Goal: Task Accomplishment & Management: Use online tool/utility

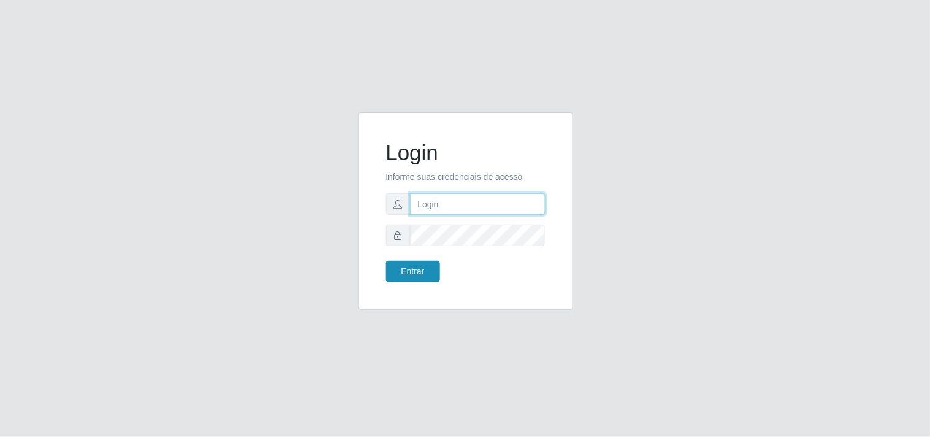
type input "[EMAIL_ADDRESS][DOMAIN_NAME]"
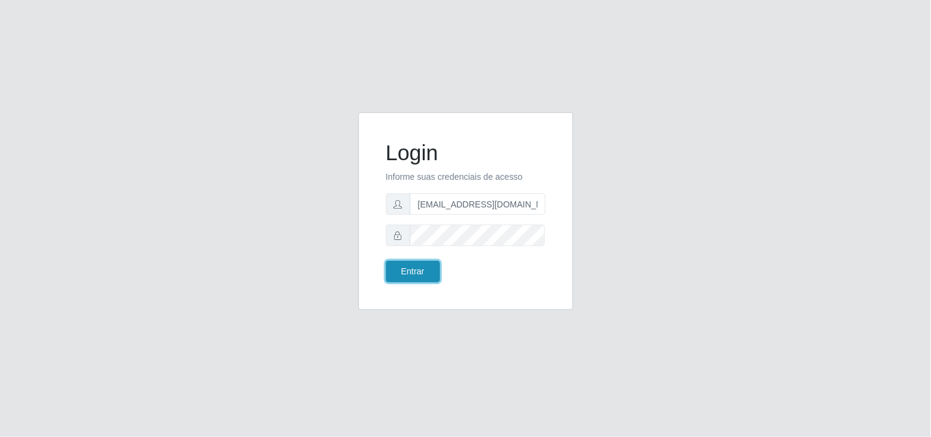
click at [411, 274] on button "Entrar" at bounding box center [413, 271] width 54 height 21
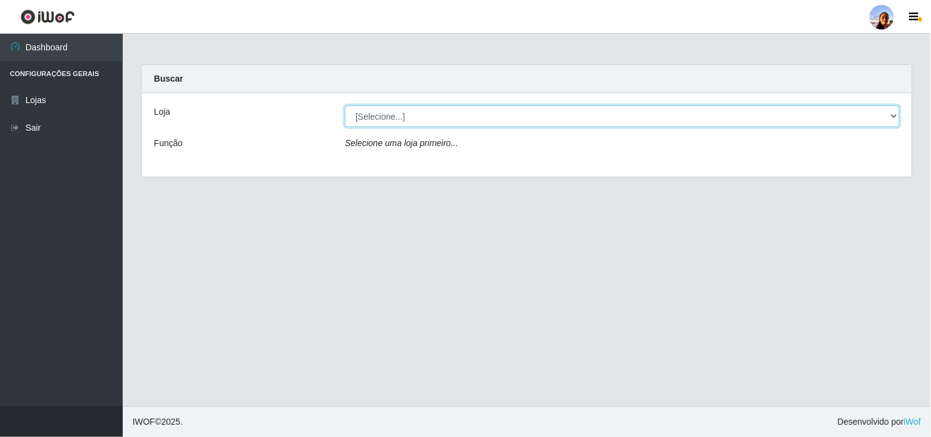
click at [404, 123] on select "[Selecione...] Supermercado [GEOGRAPHIC_DATA]" at bounding box center [622, 116] width 555 height 21
select select "166"
click at [345, 106] on select "[Selecione...] Supermercado [GEOGRAPHIC_DATA]" at bounding box center [622, 116] width 555 height 21
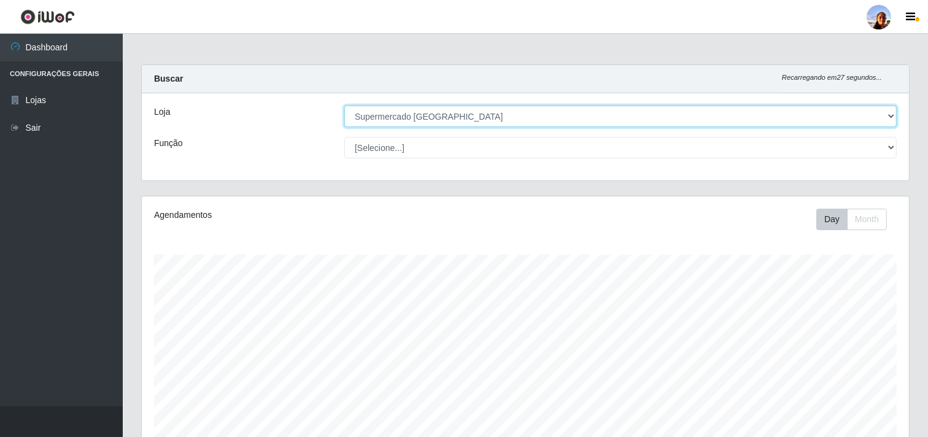
scroll to position [269, 0]
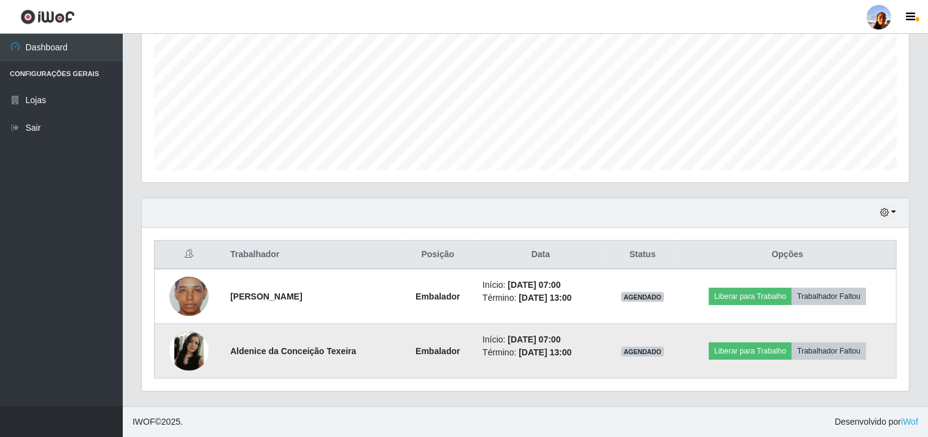
click at [179, 346] on img at bounding box center [188, 350] width 39 height 39
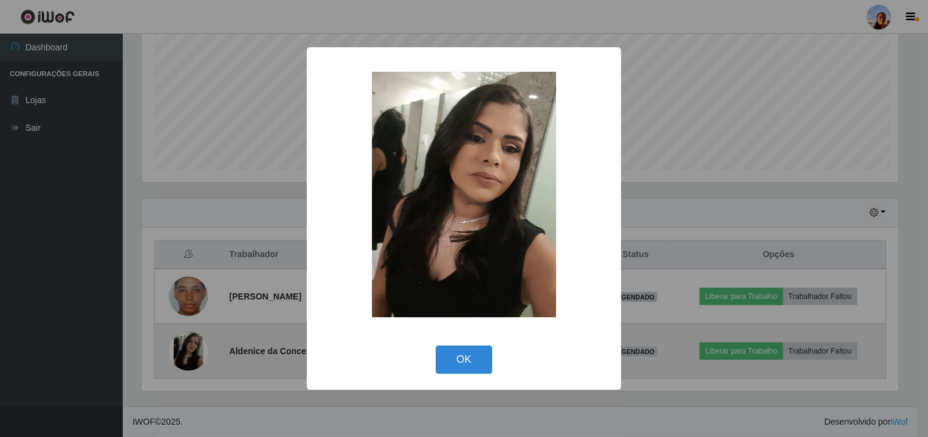
scroll to position [254, 759]
click at [179, 346] on div "× OK Cancel" at bounding box center [465, 218] width 931 height 437
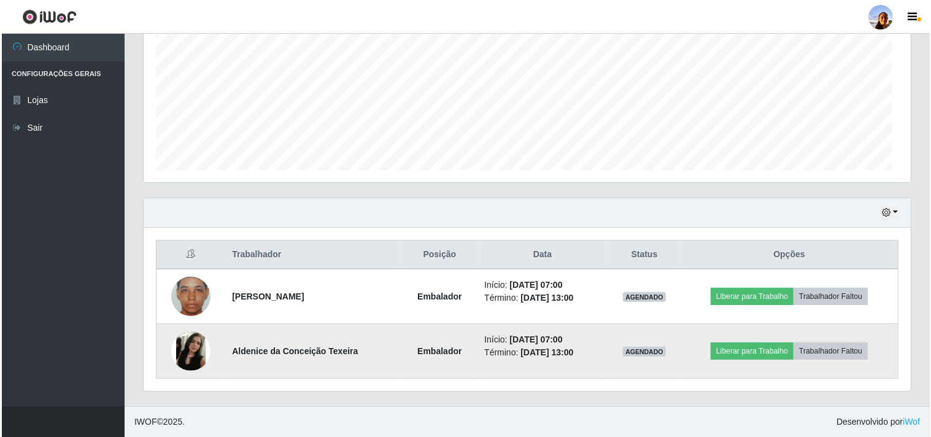
scroll to position [254, 767]
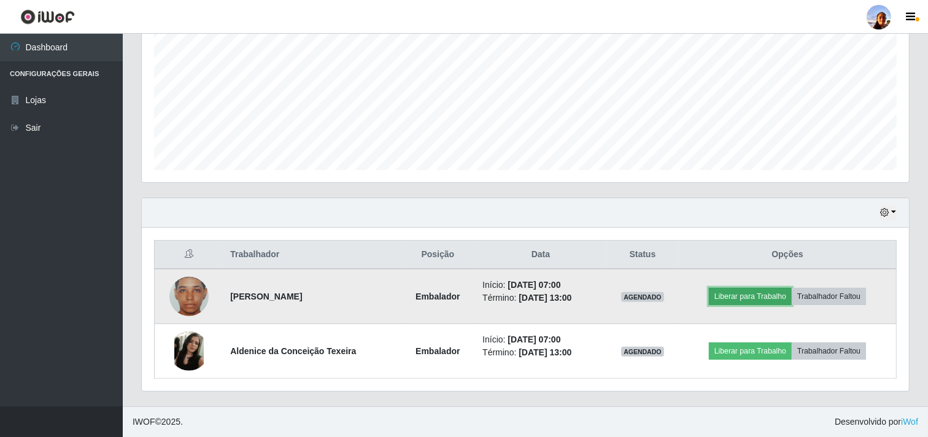
click at [719, 295] on button "Liberar para Trabalho" at bounding box center [750, 296] width 83 height 17
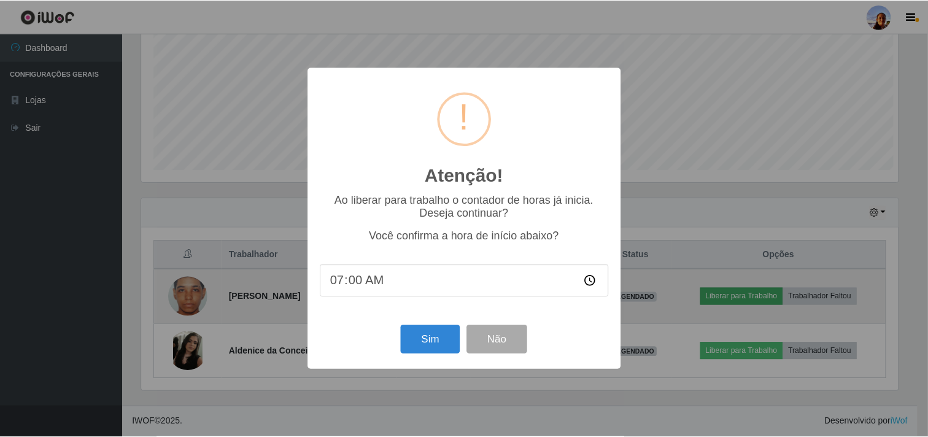
scroll to position [254, 759]
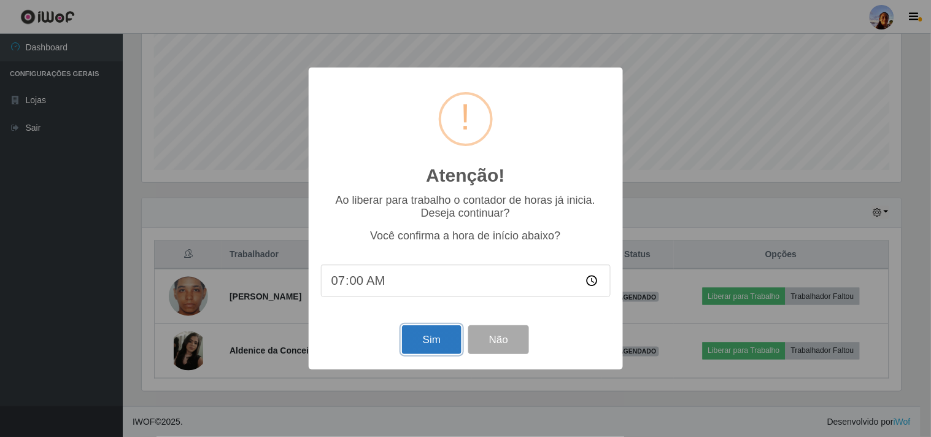
click at [434, 338] on button "Sim" at bounding box center [432, 339] width 60 height 29
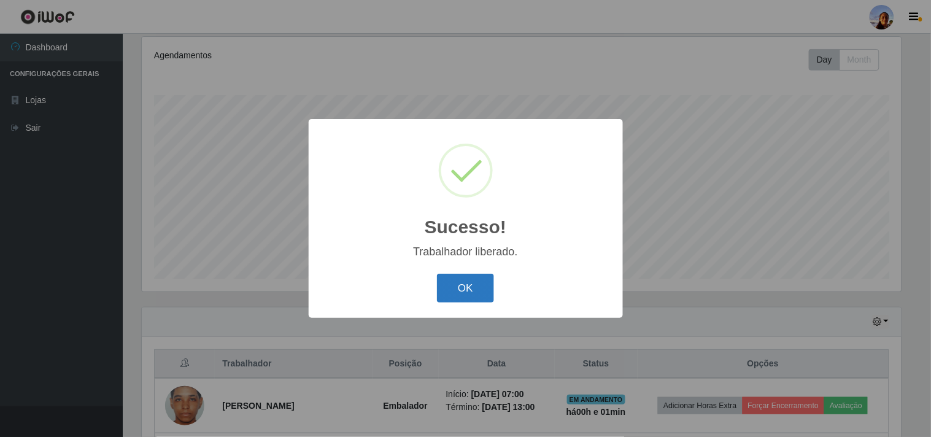
click at [465, 286] on button "OK" at bounding box center [465, 288] width 57 height 29
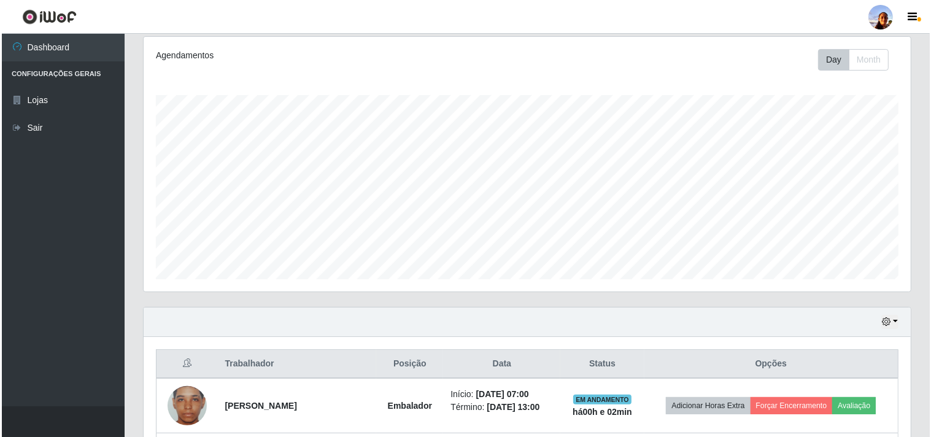
scroll to position [269, 0]
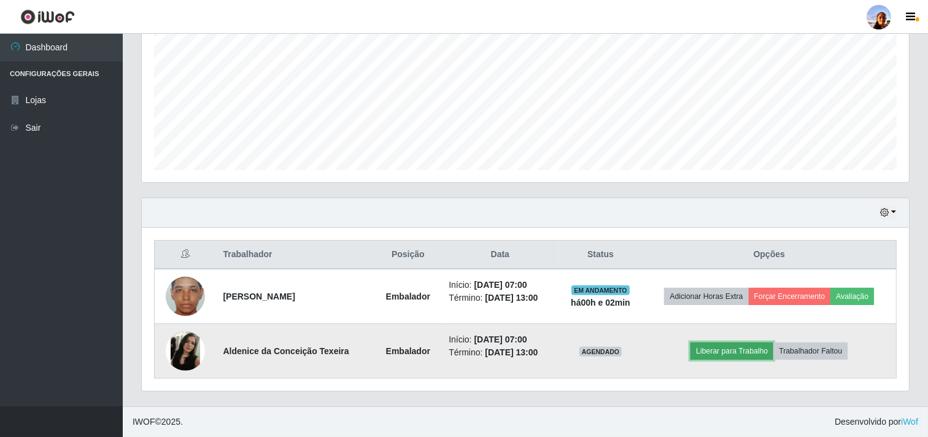
click at [732, 347] on button "Liberar para Trabalho" at bounding box center [732, 351] width 83 height 17
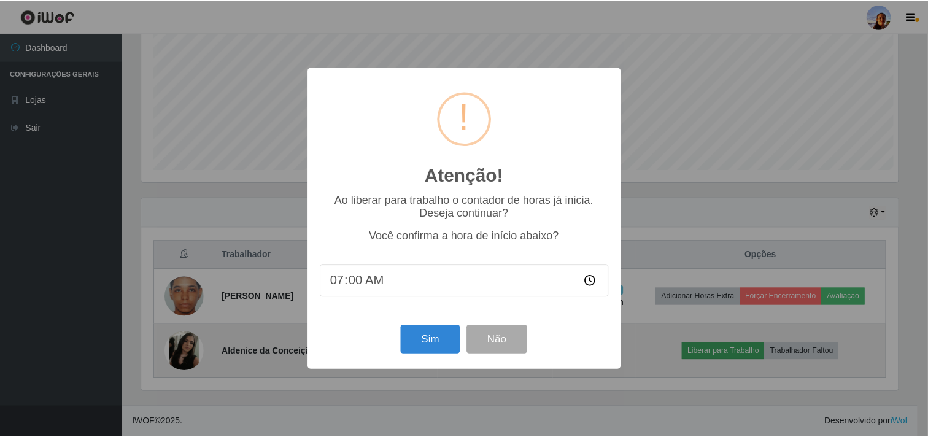
scroll to position [254, 759]
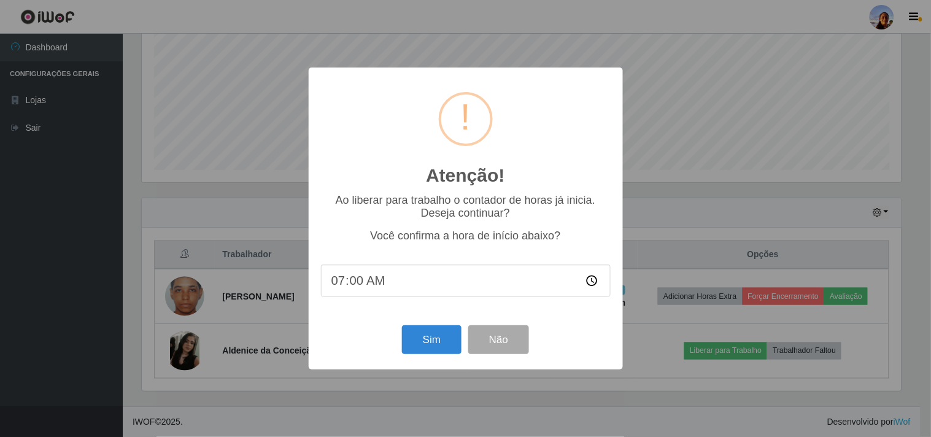
click at [179, 348] on div "Atenção! × Ao liberar para trabalho o contador de horas já inicia. Deseja conti…" at bounding box center [465, 218] width 931 height 437
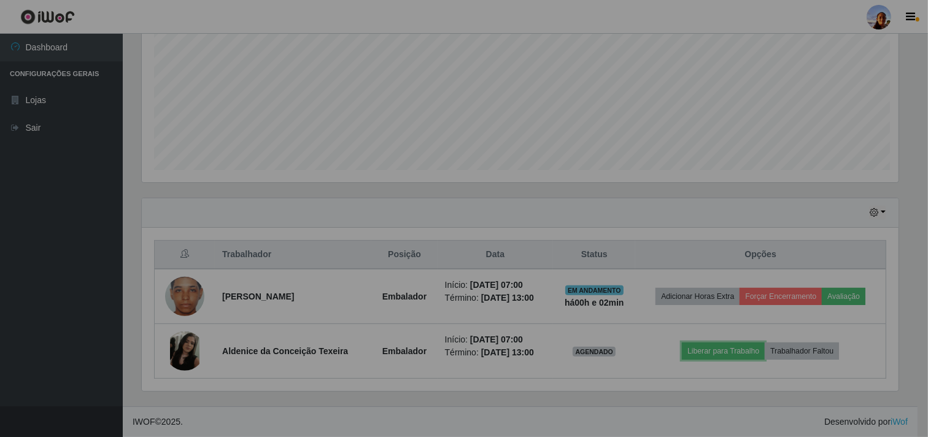
scroll to position [254, 767]
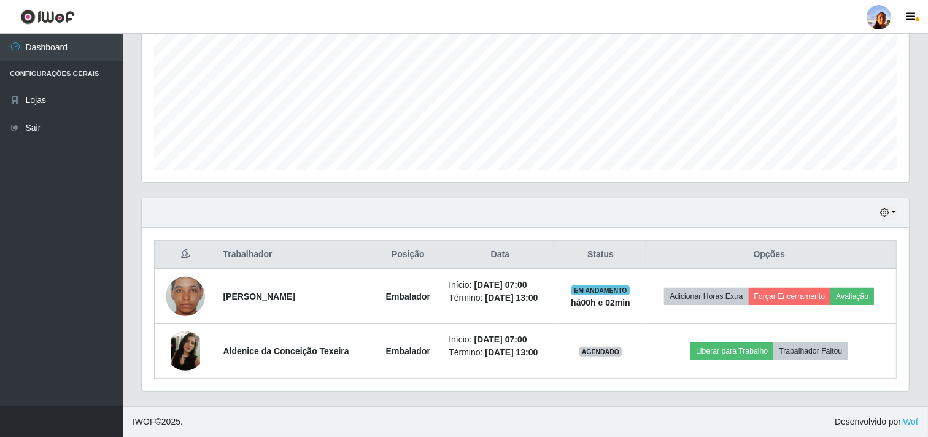
click at [179, 348] on img at bounding box center [185, 350] width 39 height 39
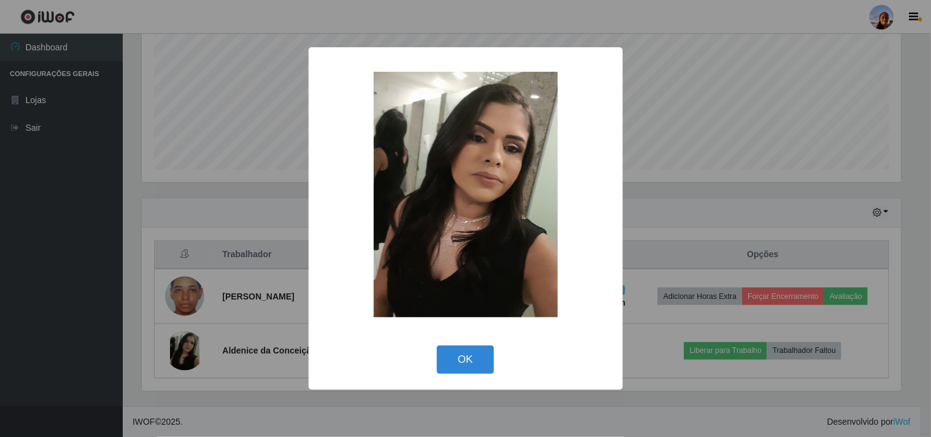
click at [179, 348] on div "× OK Cancel" at bounding box center [465, 218] width 931 height 437
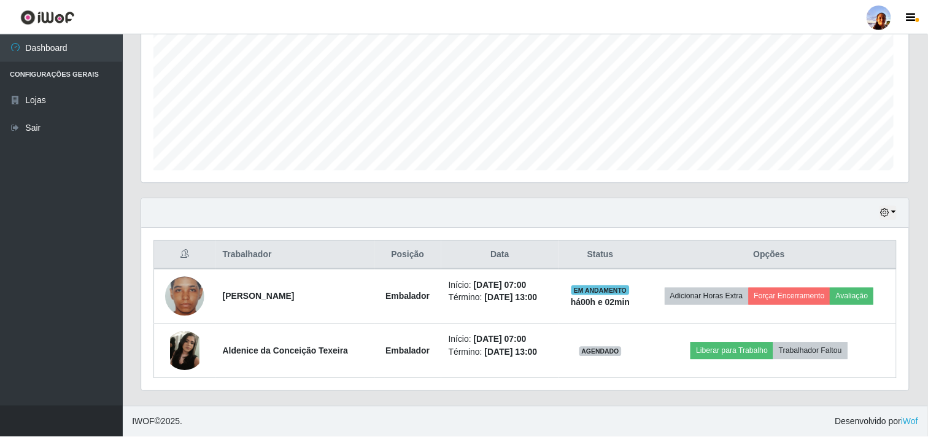
scroll to position [254, 767]
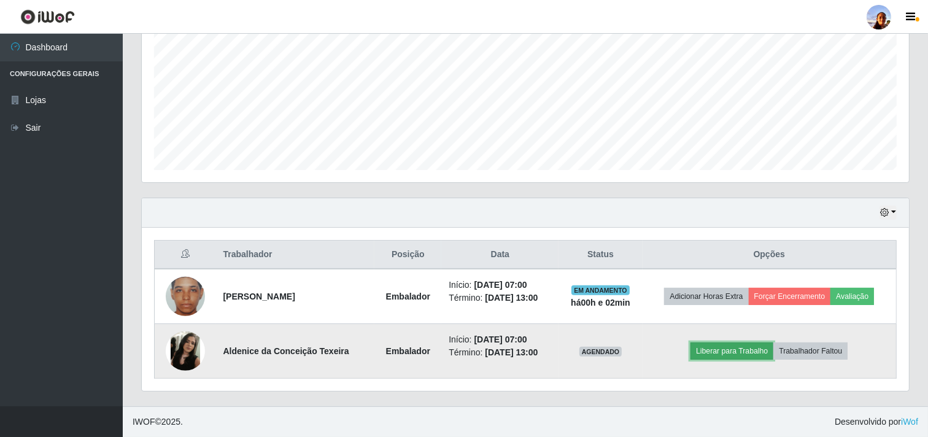
click at [709, 356] on button "Liberar para Trabalho" at bounding box center [732, 351] width 83 height 17
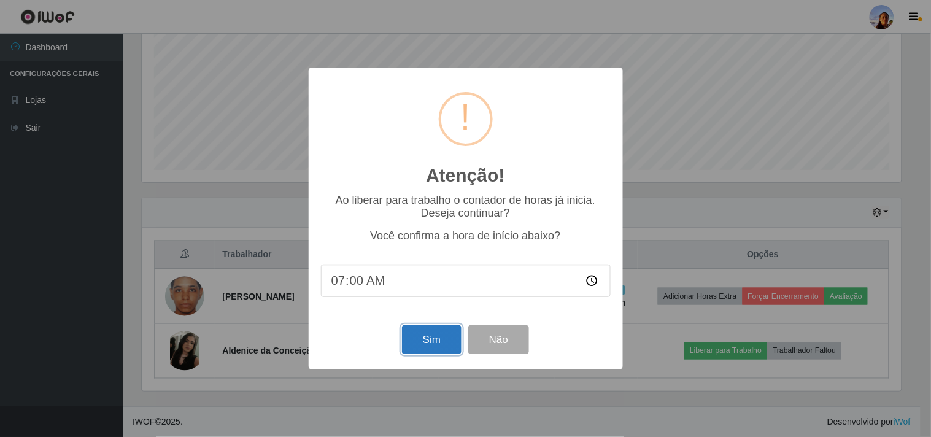
click at [431, 339] on button "Sim" at bounding box center [432, 339] width 60 height 29
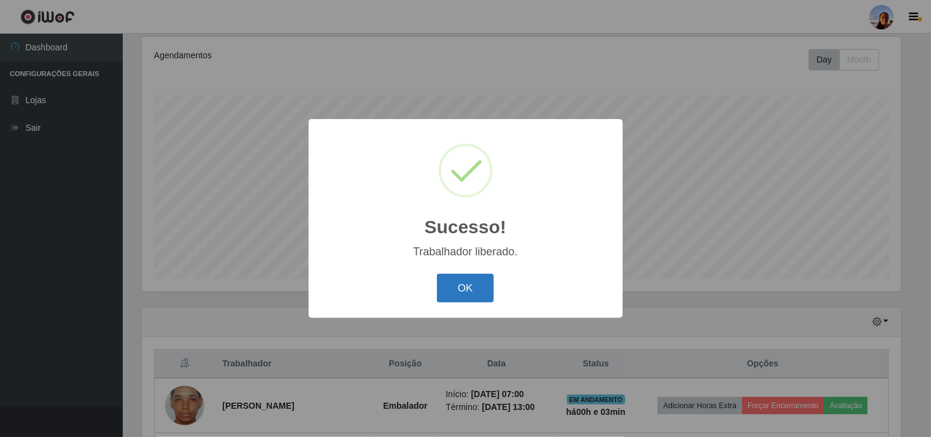
click at [454, 286] on button "OK" at bounding box center [465, 288] width 57 height 29
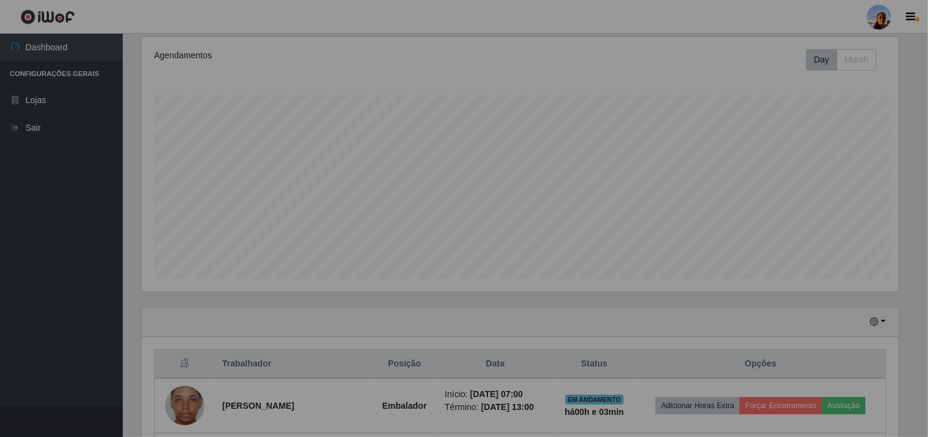
scroll to position [254, 767]
